Goal: Check status: Check status

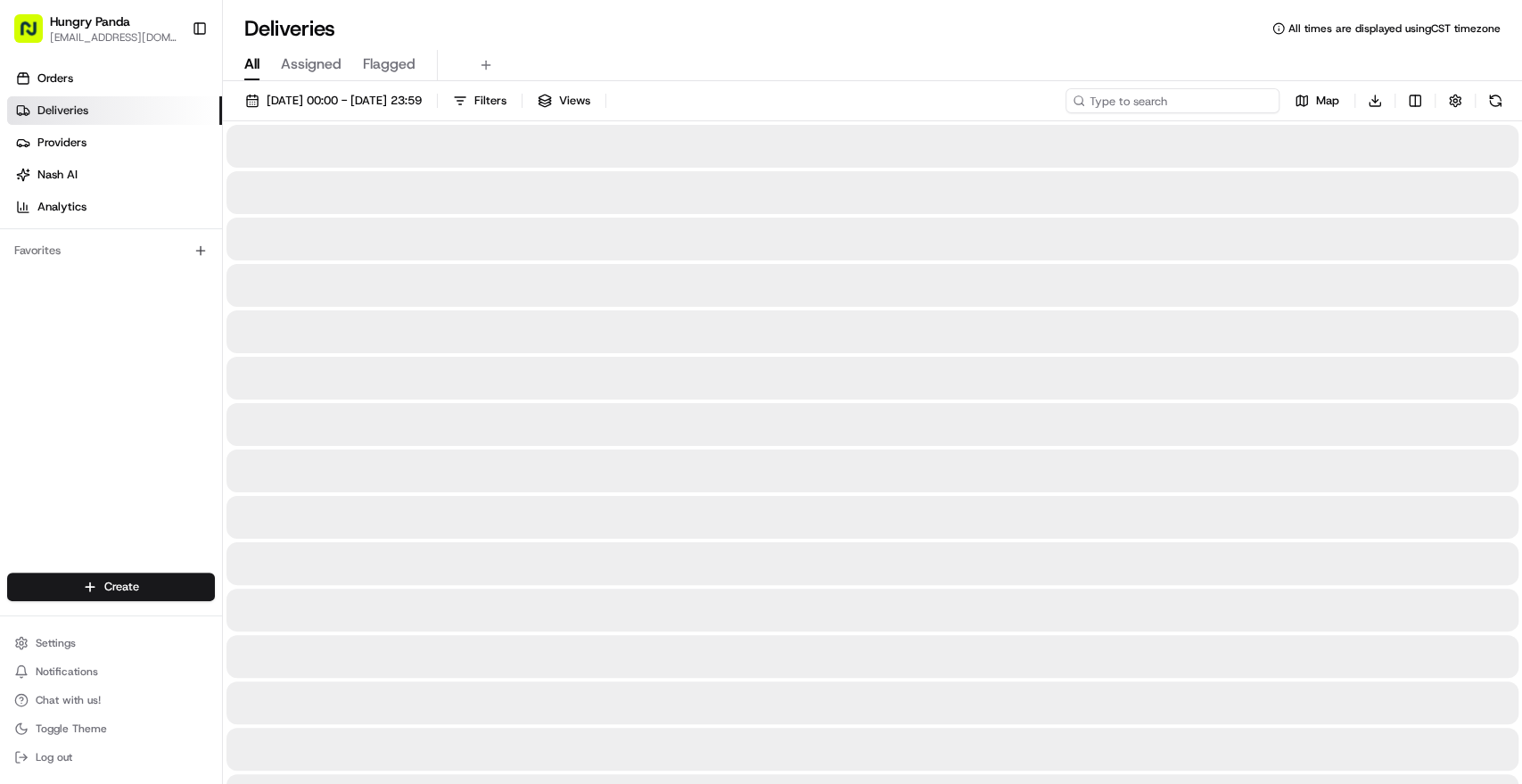
click at [1197, 100] on input at bounding box center [1172, 100] width 214 height 25
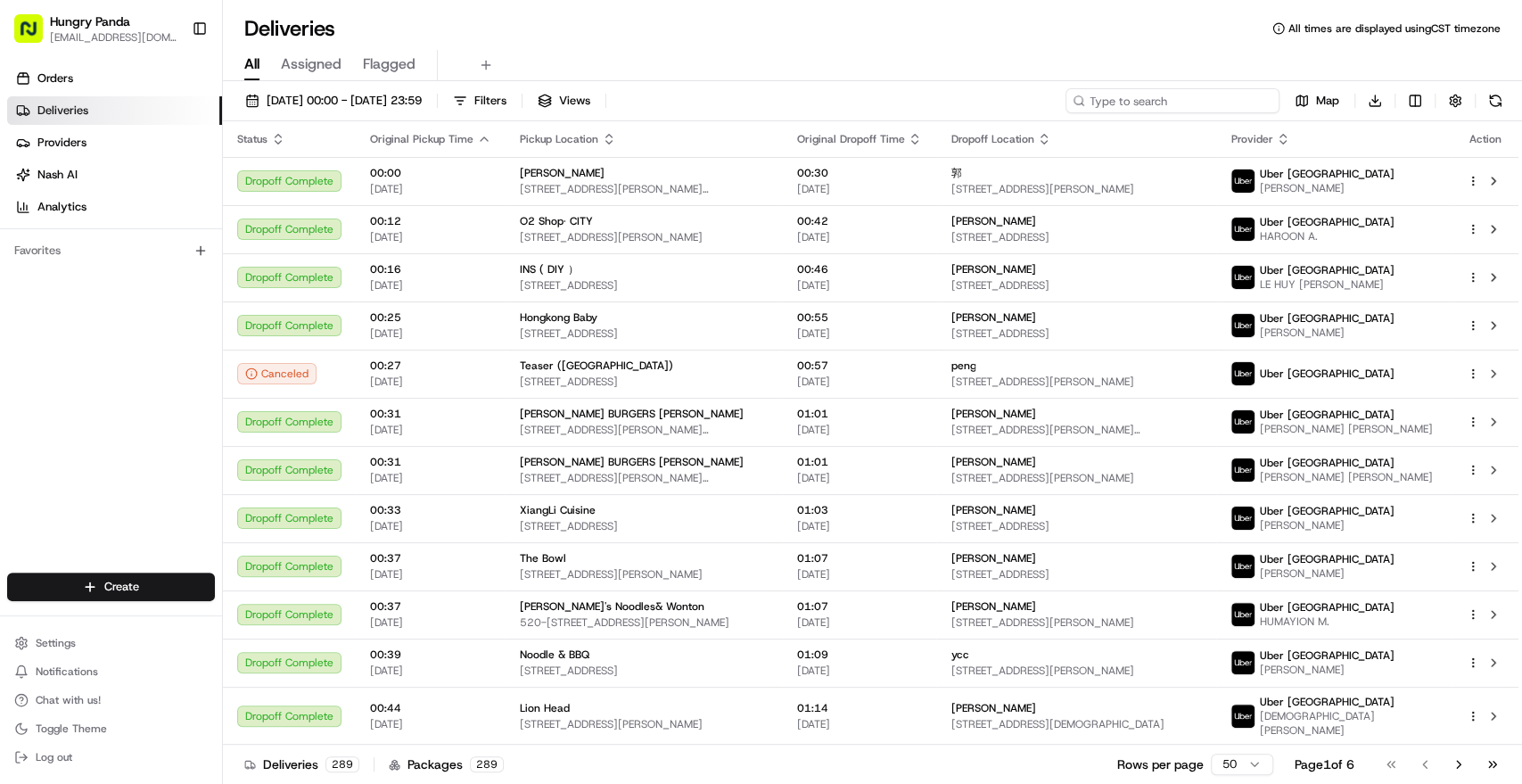
click at [1190, 95] on input at bounding box center [1172, 100] width 214 height 25
paste input "9370041226352748831106"
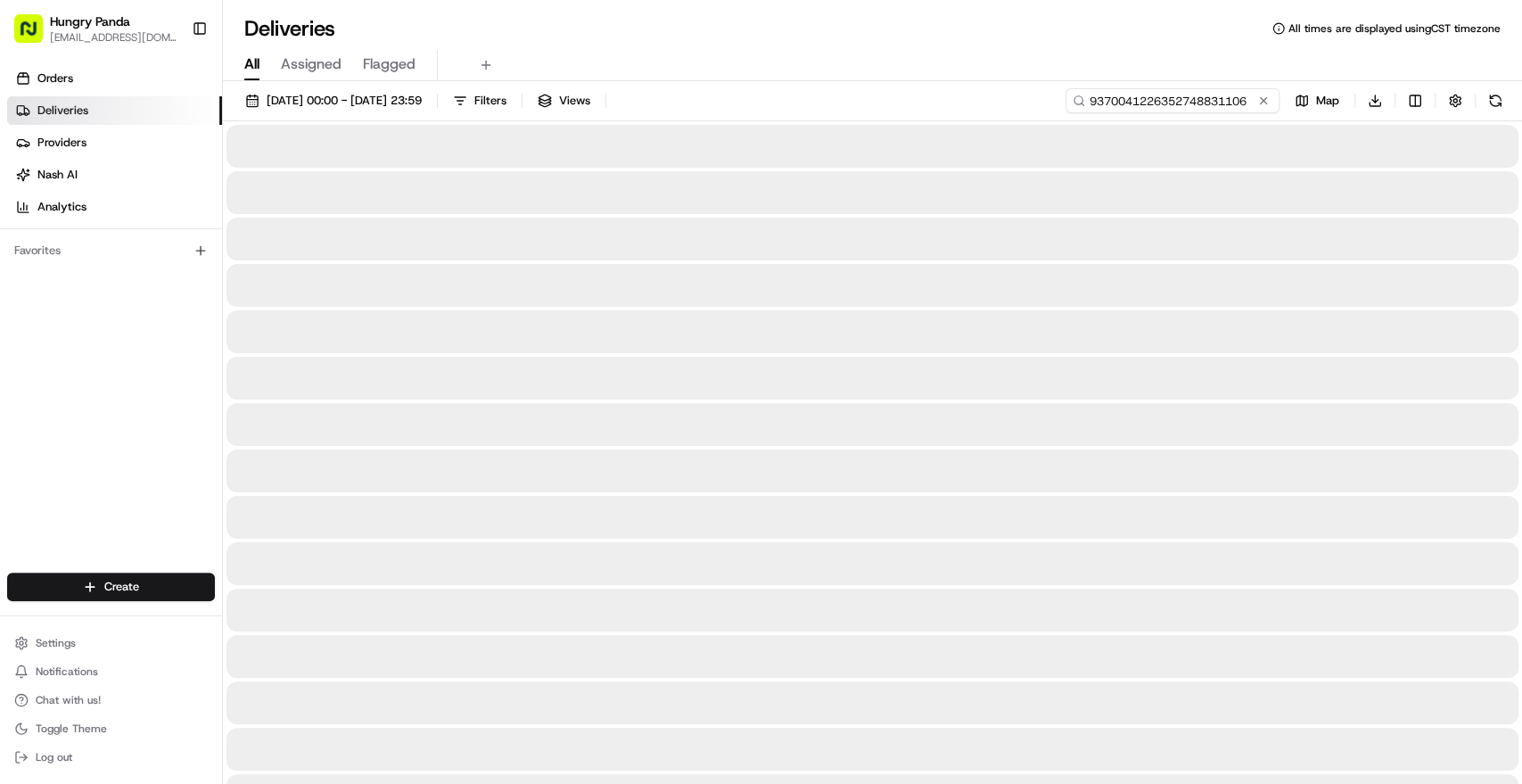
type input "9370041226352748831106"
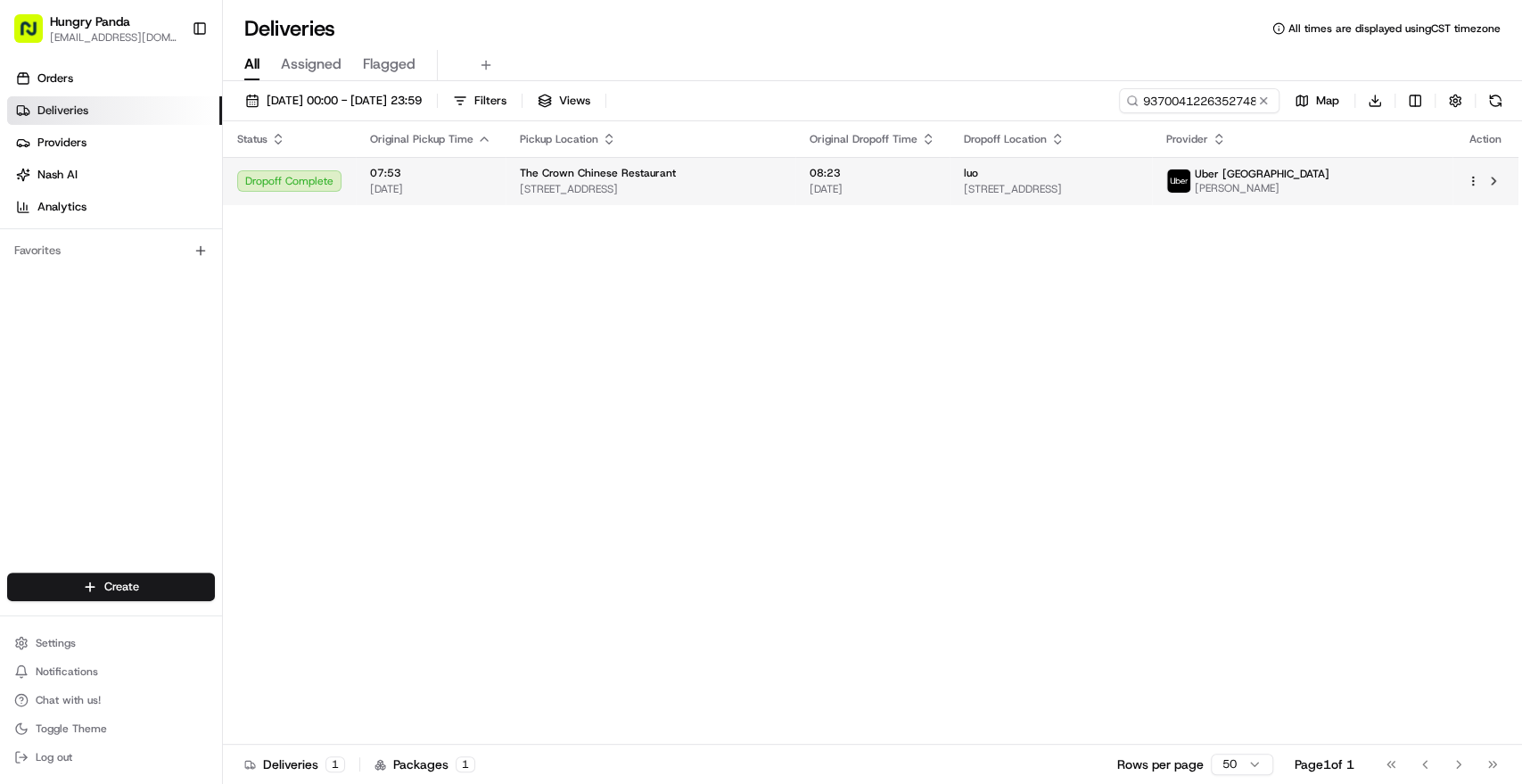
click at [720, 183] on span "[STREET_ADDRESS]" at bounding box center [650, 189] width 262 height 14
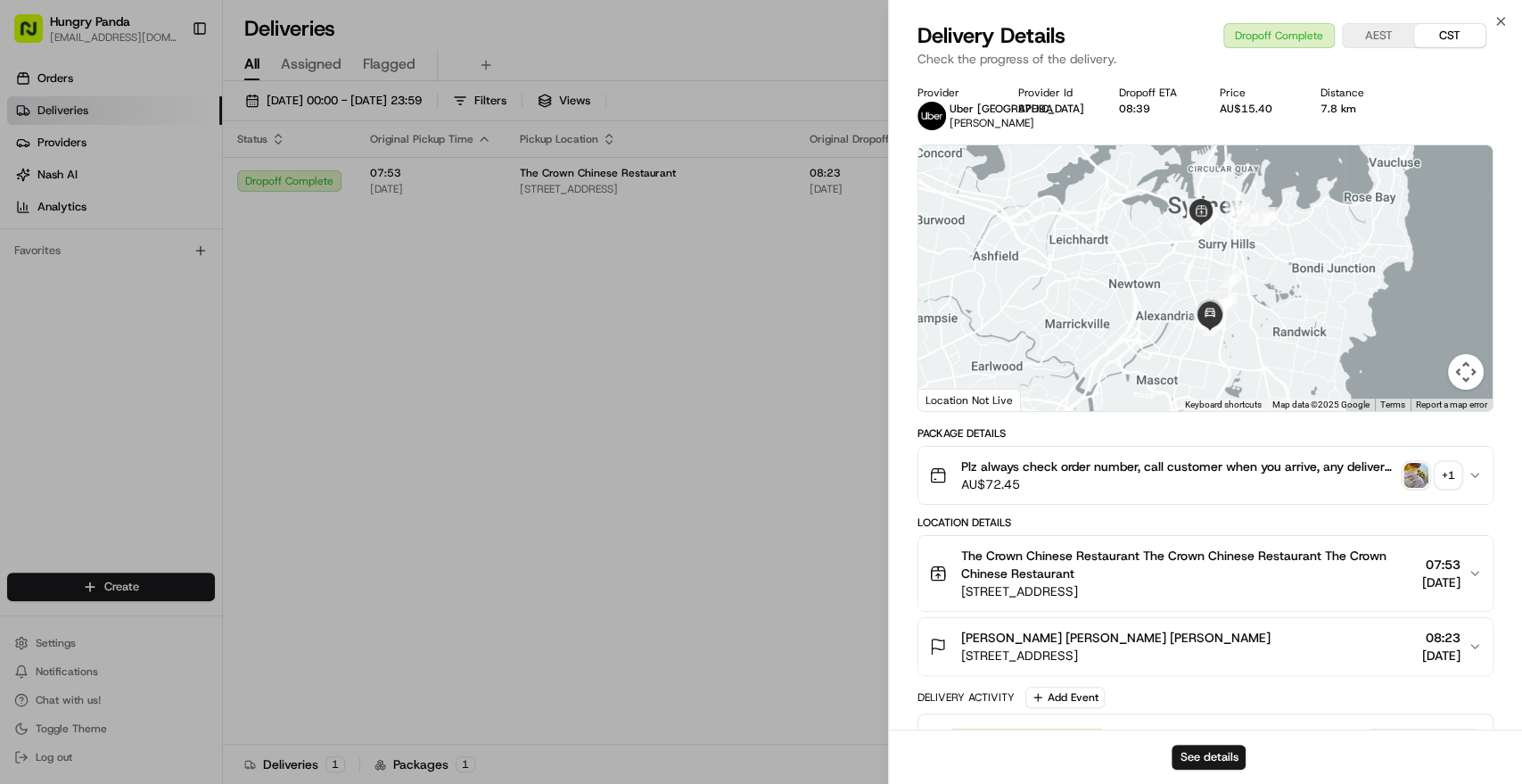
click at [1420, 481] on img "button" at bounding box center [1415, 475] width 25 height 25
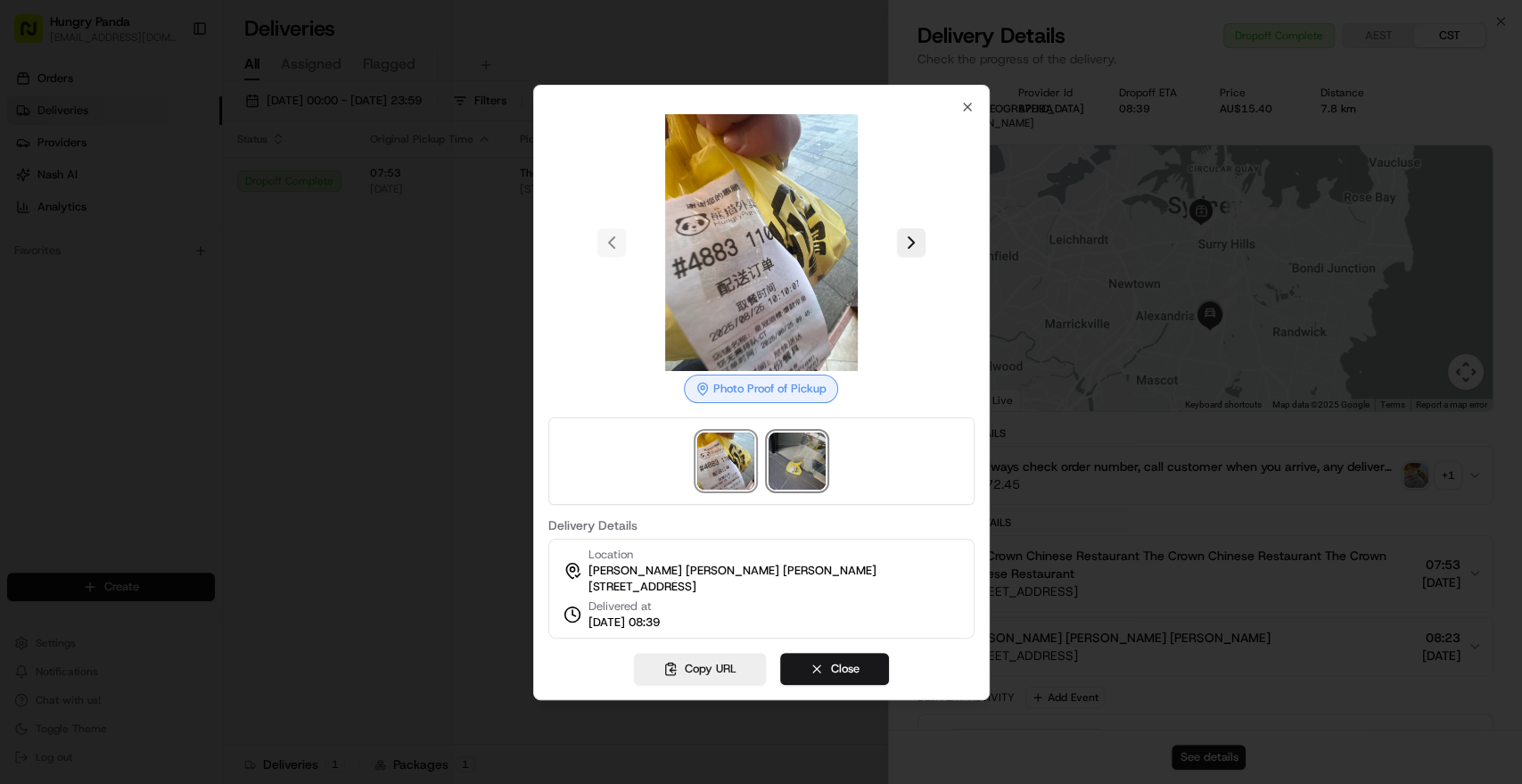
click at [792, 451] on img at bounding box center [797, 461] width 57 height 57
